Goal: Task Accomplishment & Management: Use online tool/utility

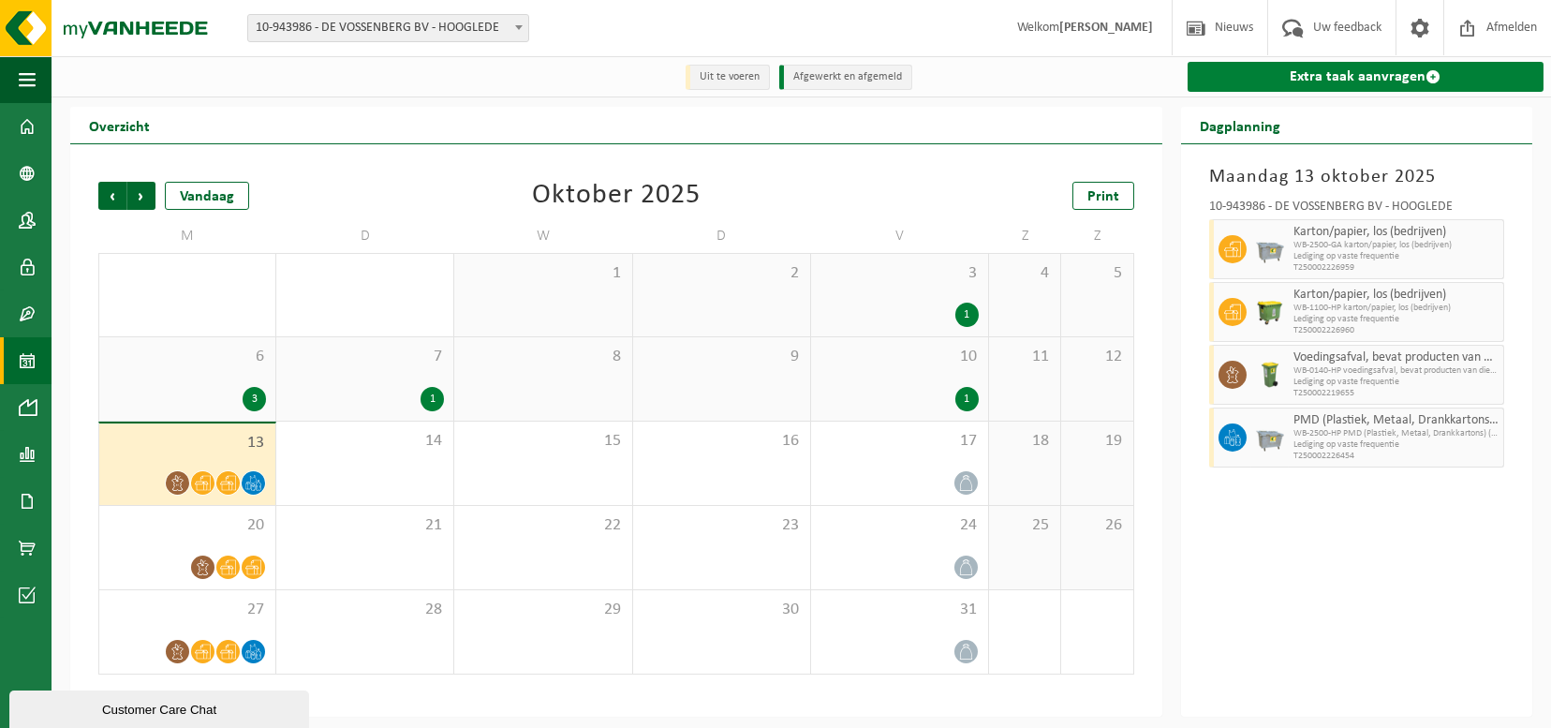
click at [1285, 66] on link "Extra taak aanvragen" at bounding box center [1366, 77] width 356 height 30
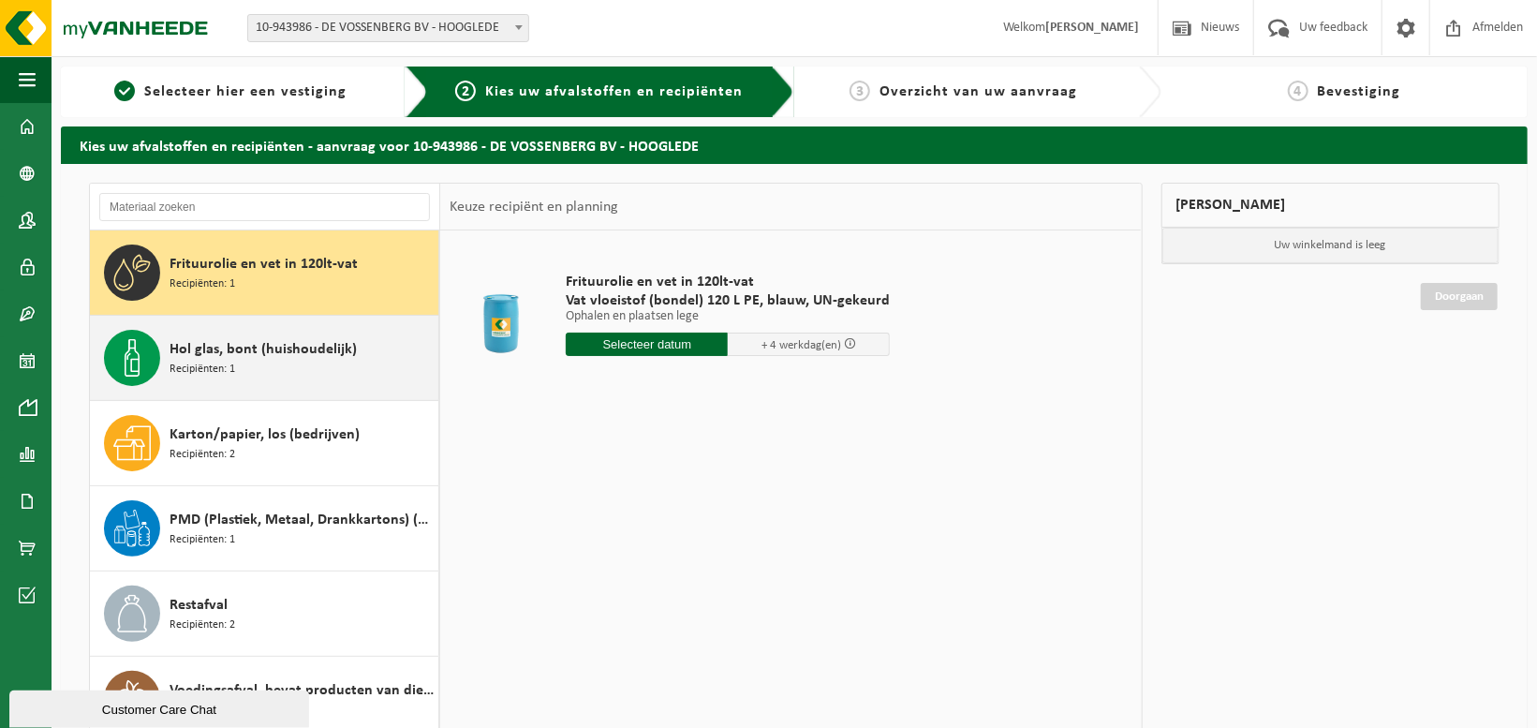
click at [249, 370] on div "Hol glas, bont (huishoudelijk) Recipiënten: 1" at bounding box center [302, 358] width 264 height 56
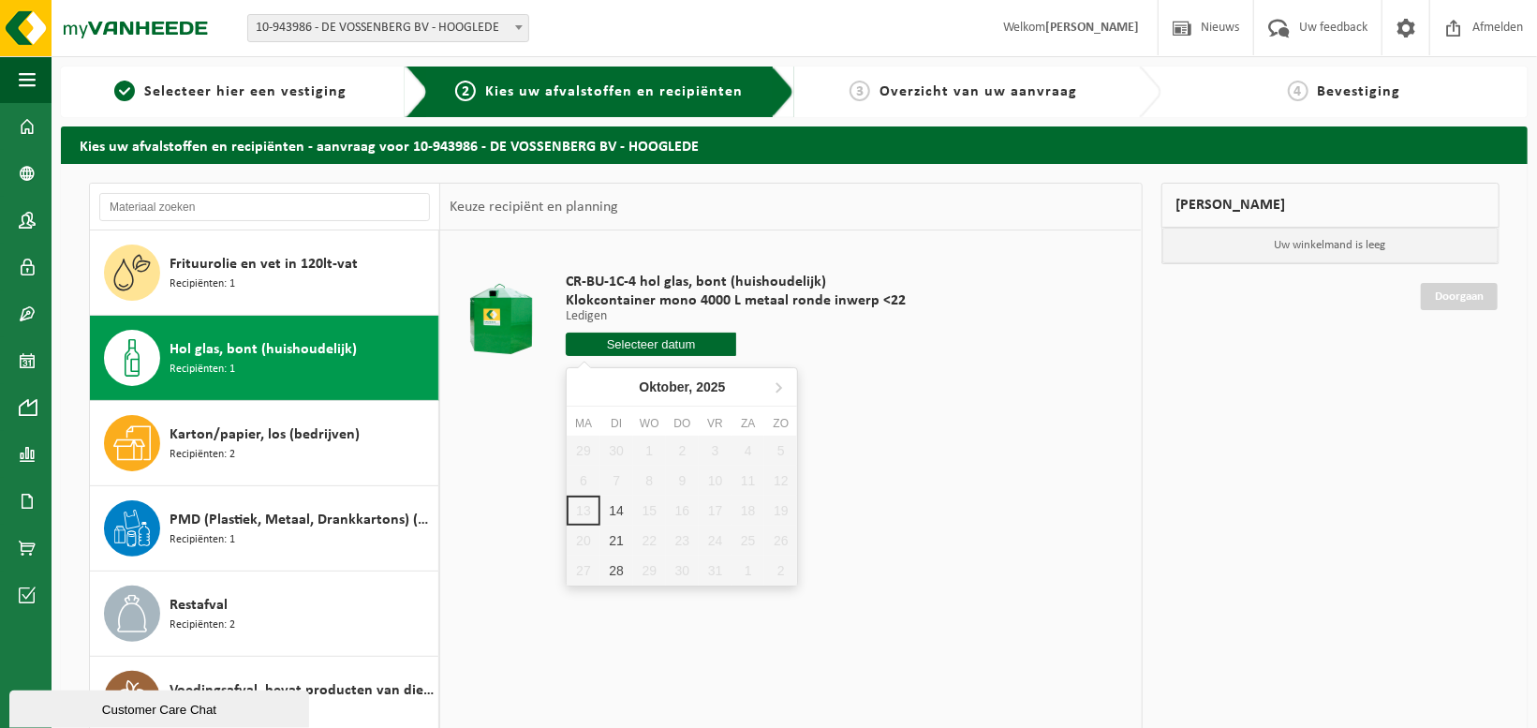
click at [653, 349] on input "text" at bounding box center [651, 344] width 170 height 23
click at [614, 510] on div "14" at bounding box center [616, 511] width 33 height 30
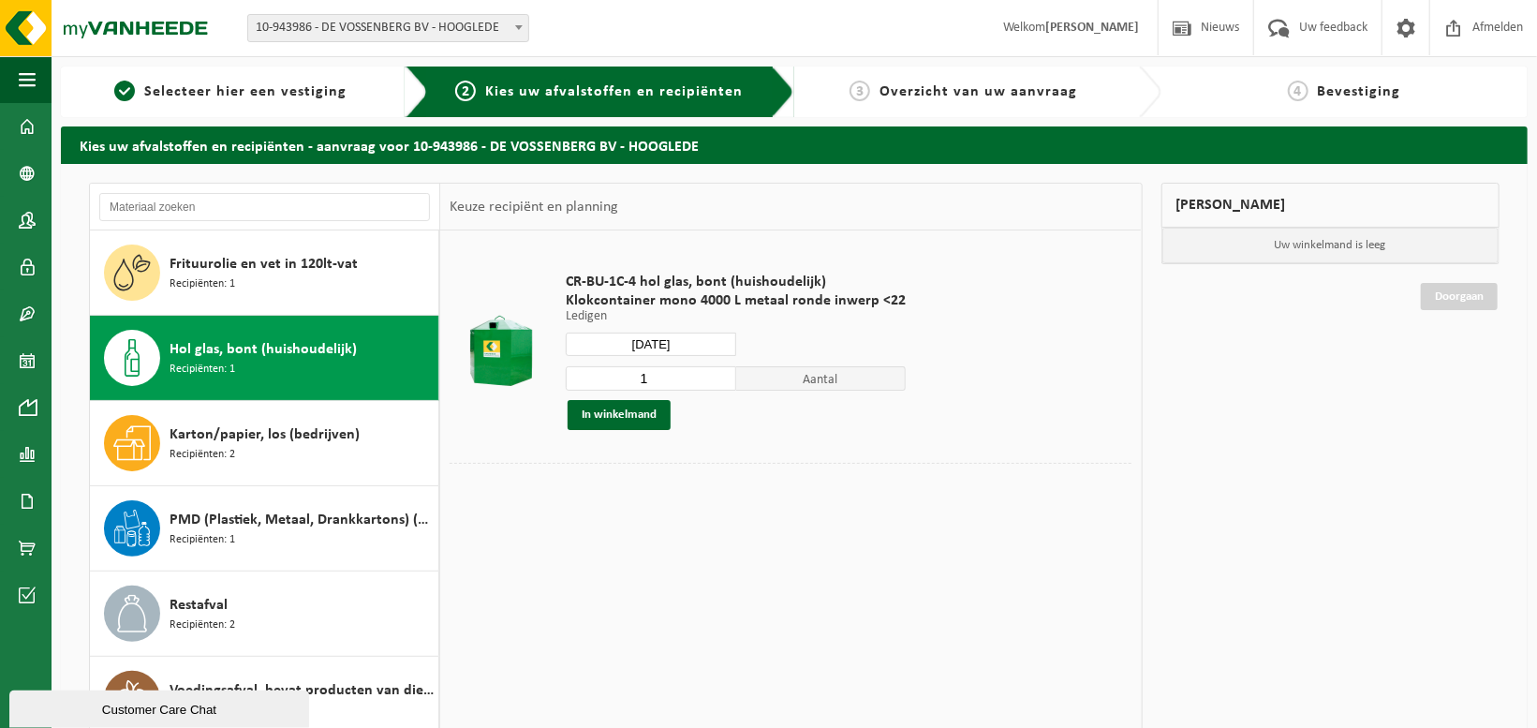
type input "Van 2025-10-14"
click at [650, 415] on button "In winkelmand" at bounding box center [619, 415] width 103 height 30
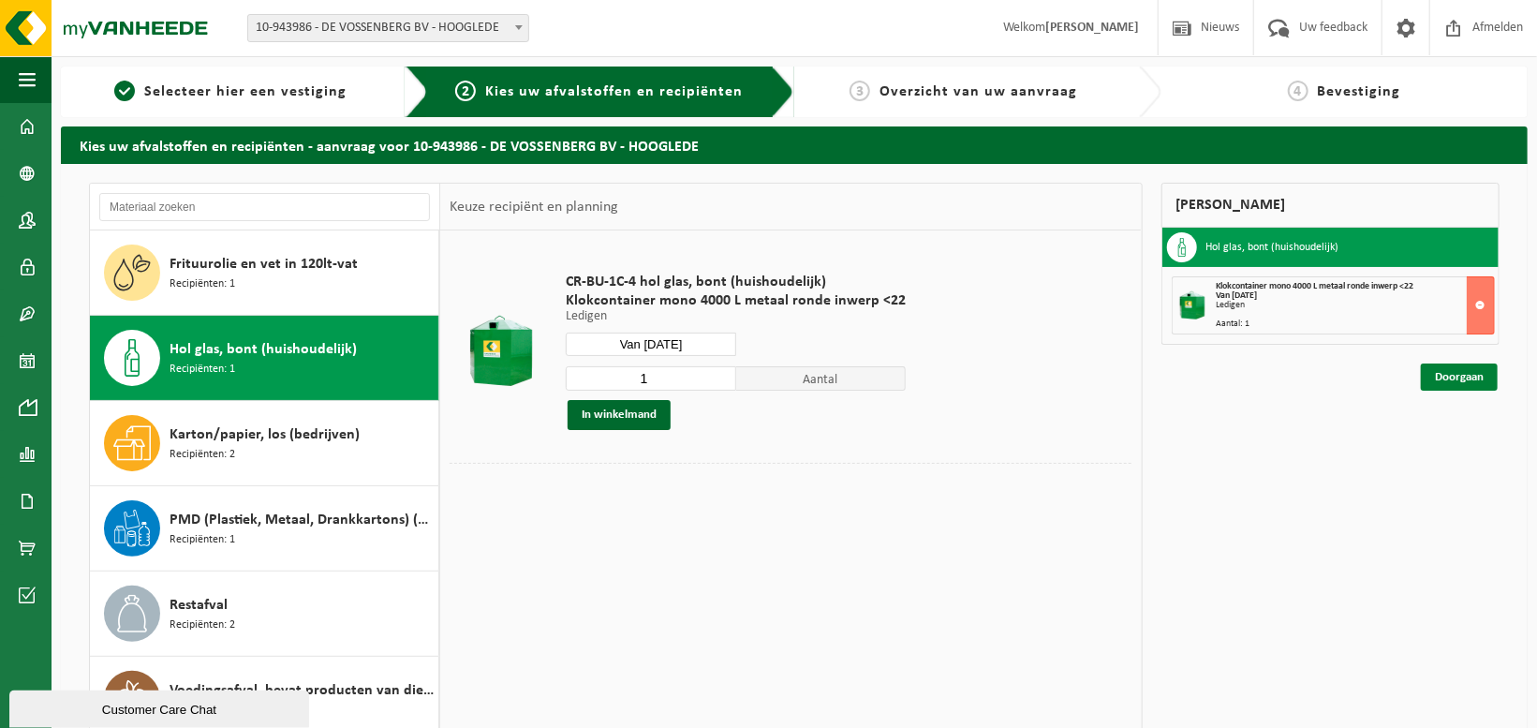
click at [1455, 384] on link "Doorgaan" at bounding box center [1459, 376] width 77 height 27
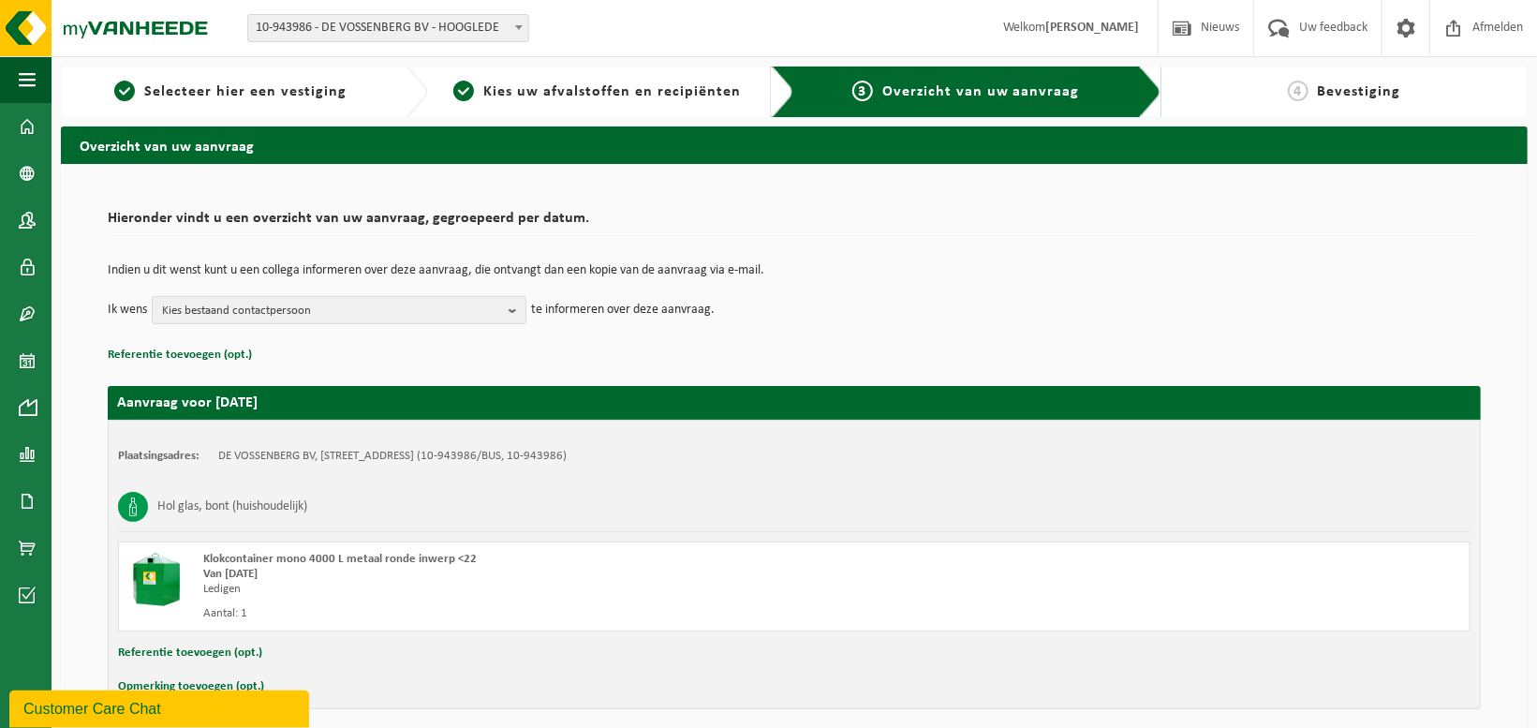
scroll to position [75, 0]
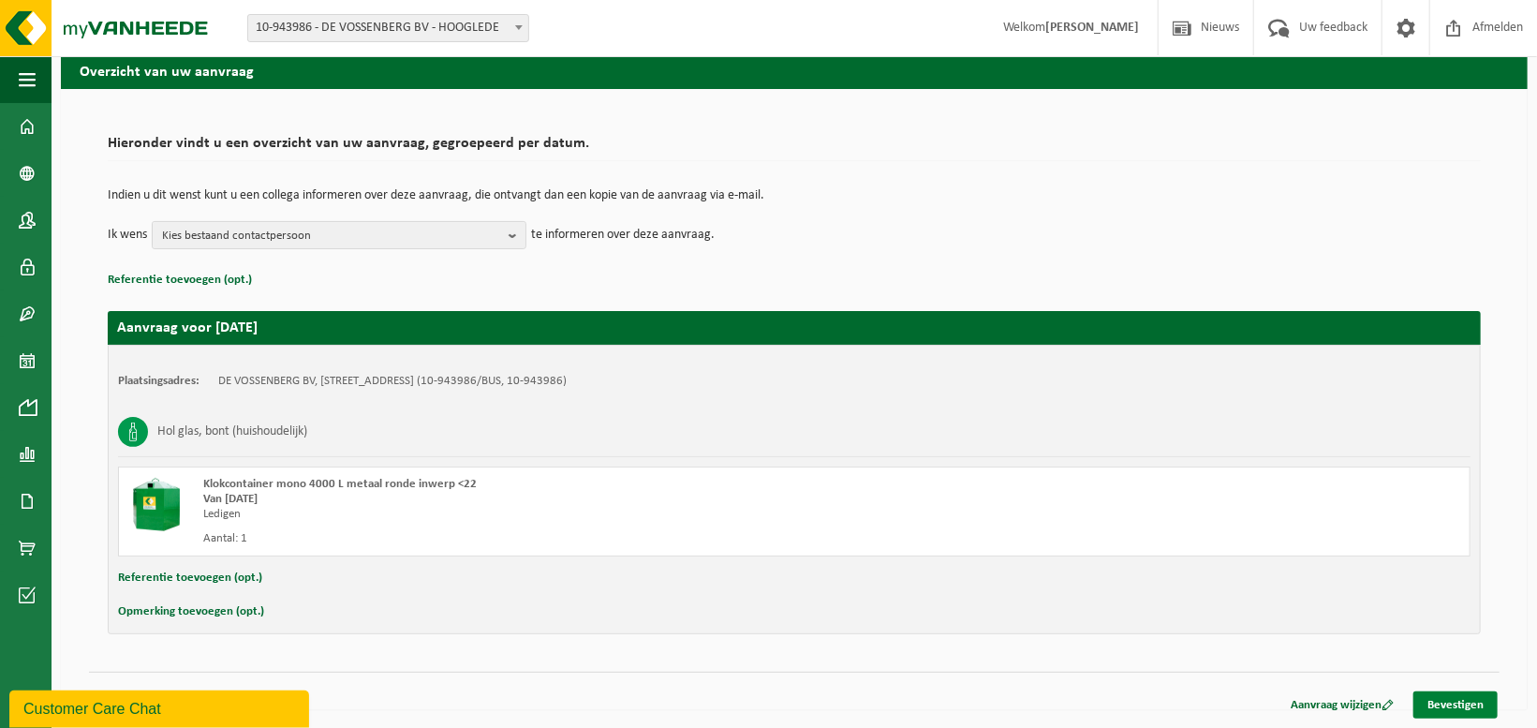
click at [1470, 711] on link "Bevestigen" at bounding box center [1456, 704] width 84 height 27
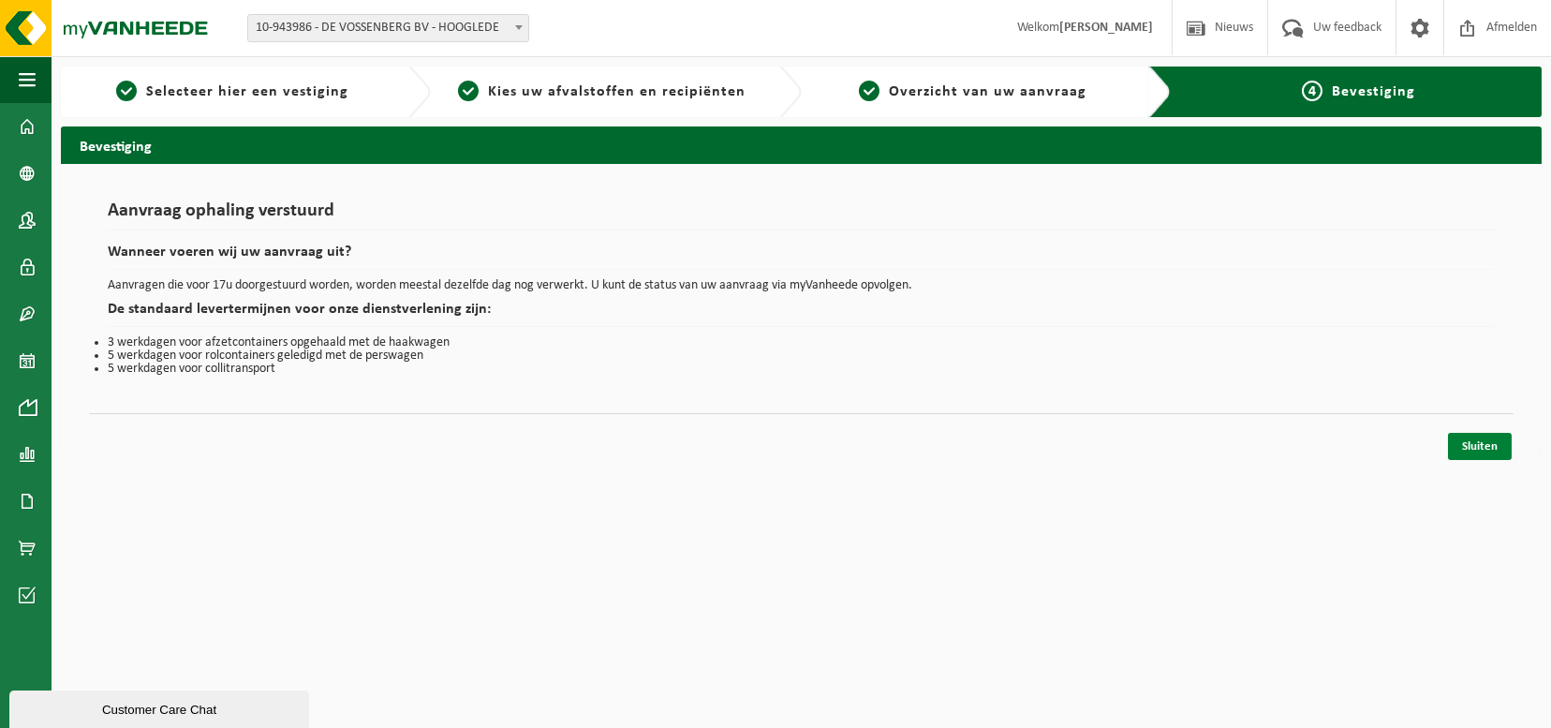
click at [1497, 443] on link "Sluiten" at bounding box center [1480, 446] width 64 height 27
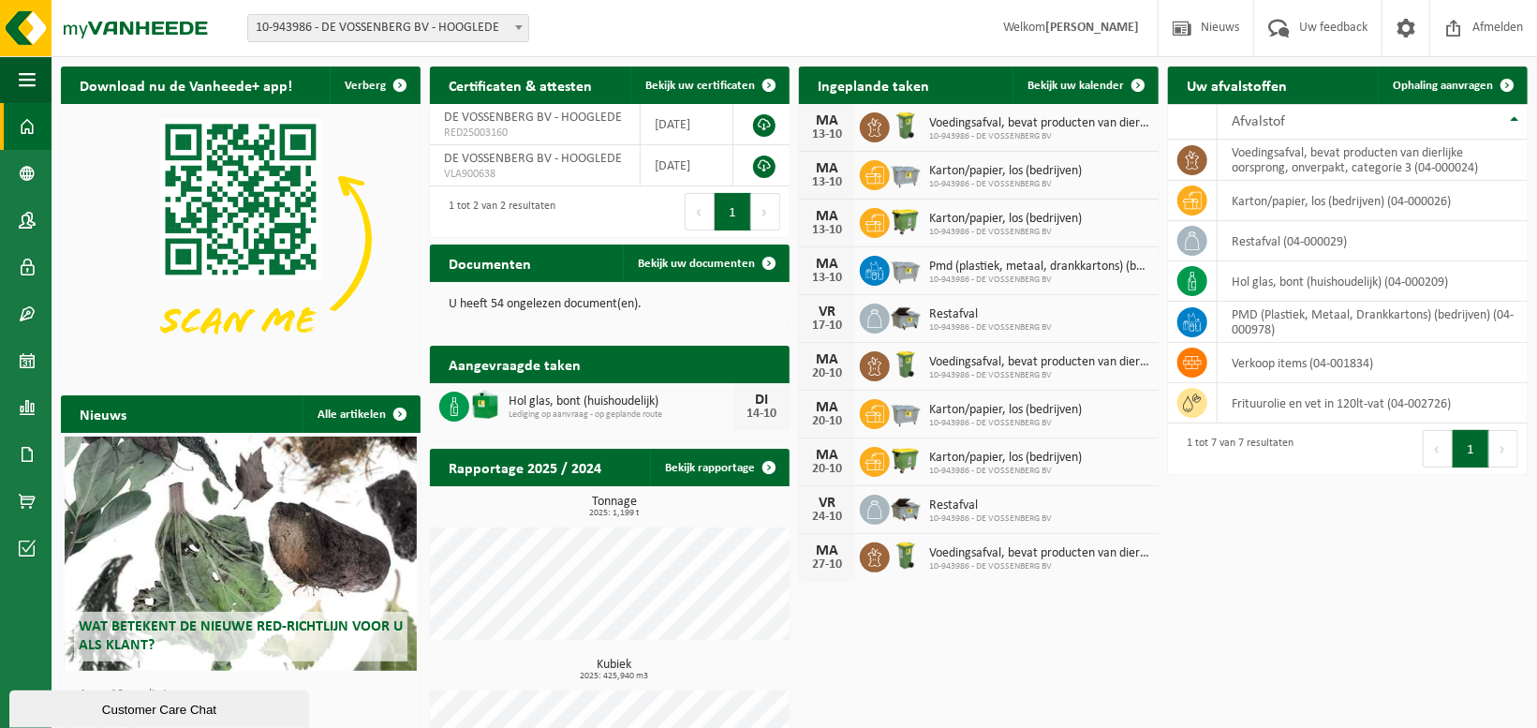
scroll to position [94, 0]
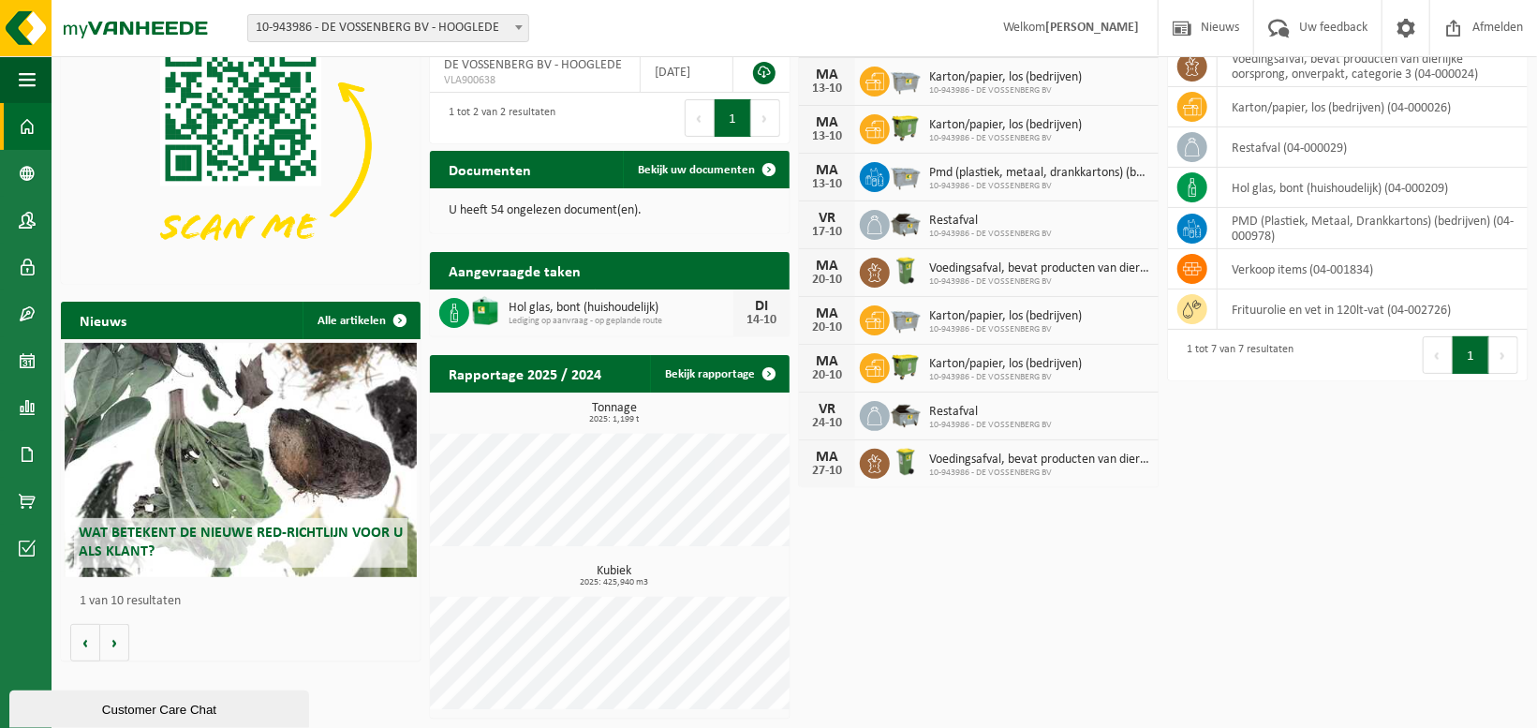
click at [185, 537] on span "Wat betekent de nieuwe RED-richtlijn voor u als klant?" at bounding box center [241, 542] width 324 height 33
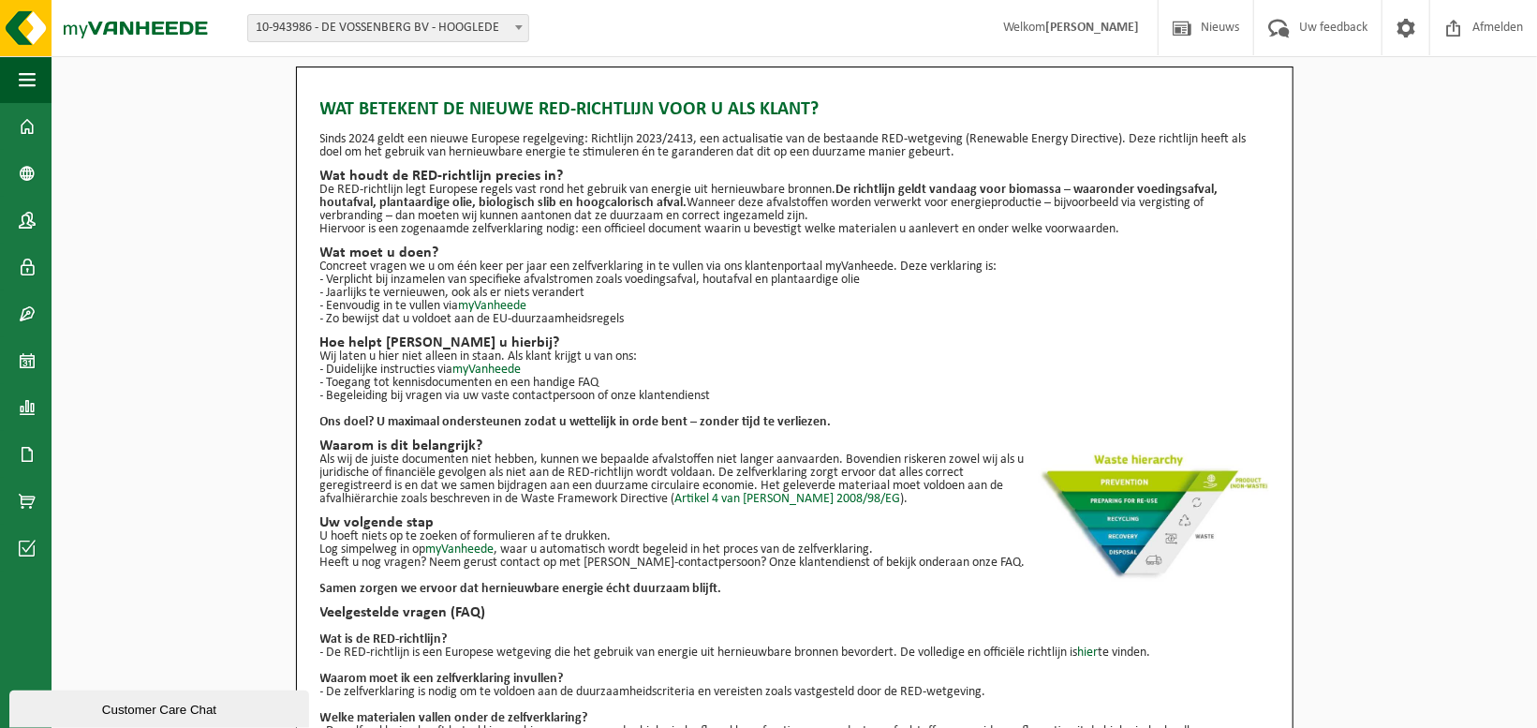
scroll to position [158, 0]
